Goal: Transaction & Acquisition: Subscribe to service/newsletter

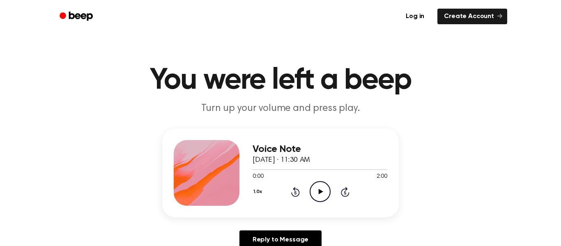
click at [321, 188] on icon "Play Audio" at bounding box center [319, 191] width 21 height 21
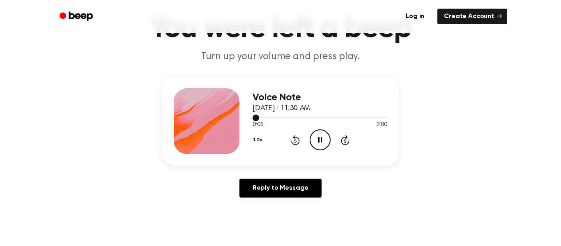
scroll to position [51, 0]
click at [271, 117] on div at bounding box center [319, 117] width 135 height 7
click at [274, 116] on div at bounding box center [319, 117] width 135 height 7
click at [274, 117] on div at bounding box center [319, 117] width 135 height 7
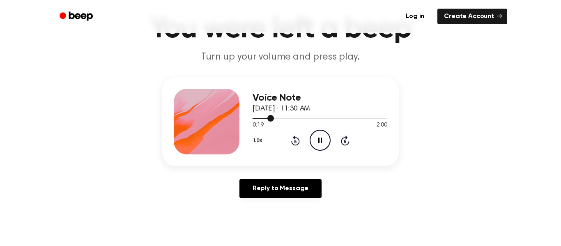
click at [274, 117] on div at bounding box center [319, 117] width 135 height 7
click at [275, 116] on div at bounding box center [319, 117] width 135 height 7
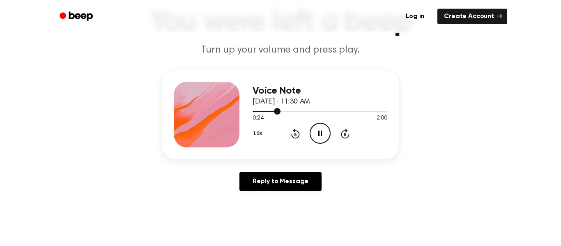
scroll to position [65, 0]
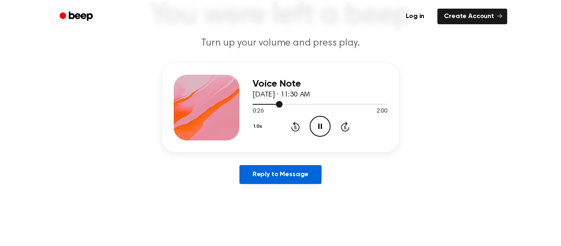
click at [293, 173] on link "Reply to Message" at bounding box center [280, 174] width 82 height 19
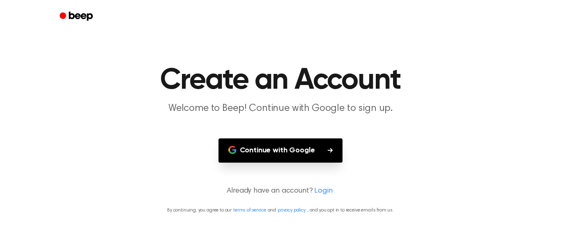
click at [311, 152] on button "Continue with Google" at bounding box center [280, 150] width 124 height 24
click at [304, 148] on button "Continue with Google" at bounding box center [280, 150] width 124 height 24
click at [308, 154] on button "Continue with Google" at bounding box center [280, 150] width 124 height 24
click at [316, 150] on button "Continue with Google" at bounding box center [280, 150] width 124 height 24
